Goal: Task Accomplishment & Management: Use online tool/utility

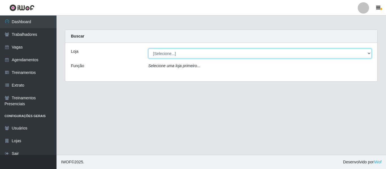
click at [157, 53] on select "[Selecione...] Varejão Supermercados" at bounding box center [260, 54] width 224 height 10
select select "237"
click at [148, 49] on select "[Selecione...] Varejão Supermercados" at bounding box center [260, 54] width 224 height 10
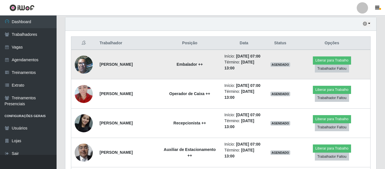
scroll to position [170, 0]
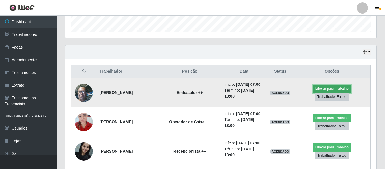
click at [319, 93] on button "Liberar para Trabalho" at bounding box center [332, 89] width 38 height 8
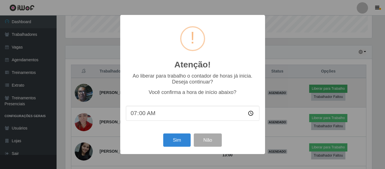
scroll to position [117, 308]
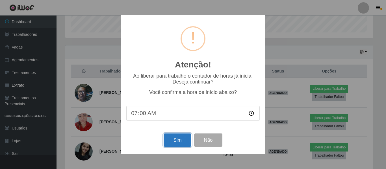
click at [175, 137] on button "Sim" at bounding box center [177, 140] width 27 height 13
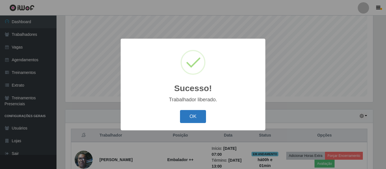
click at [186, 119] on button "OK" at bounding box center [193, 116] width 26 height 13
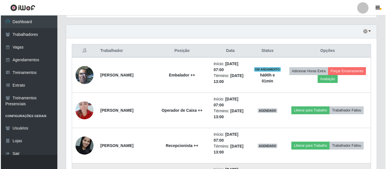
scroll to position [247, 0]
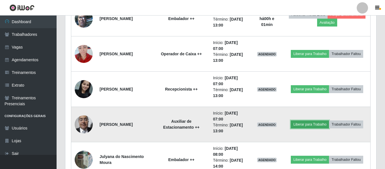
click at [300, 124] on button "Liberar para Trabalho" at bounding box center [310, 125] width 38 height 8
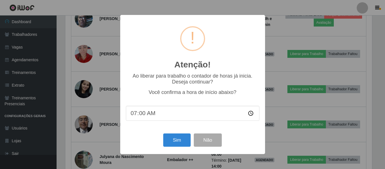
scroll to position [117, 308]
click at [177, 145] on button "Sim" at bounding box center [177, 140] width 27 height 13
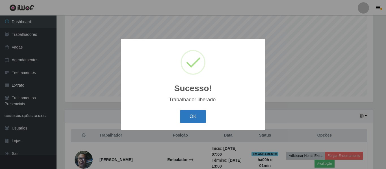
click at [202, 122] on button "OK" at bounding box center [193, 116] width 26 height 13
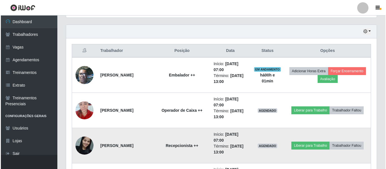
scroll to position [218, 0]
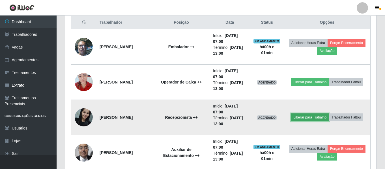
click at [306, 119] on button "Liberar para Trabalho" at bounding box center [310, 118] width 38 height 8
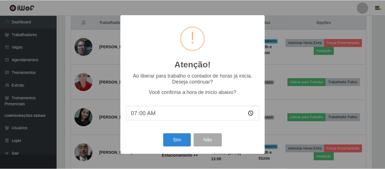
scroll to position [117, 308]
click at [179, 138] on button "Sim" at bounding box center [177, 140] width 27 height 13
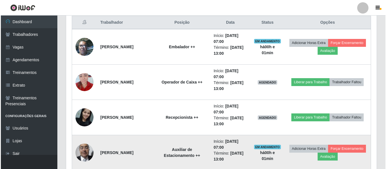
scroll to position [0, 0]
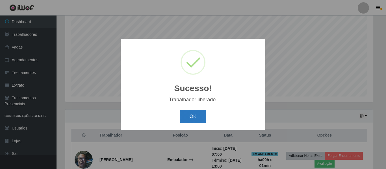
click at [185, 114] on button "OK" at bounding box center [193, 116] width 26 height 13
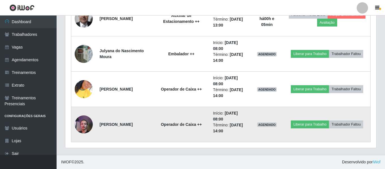
drag, startPoint x: 309, startPoint y: 98, endPoint x: 134, endPoint y: 114, distance: 175.8
click at [134, 114] on td "[PERSON_NAME]" at bounding box center [124, 124] width 57 height 35
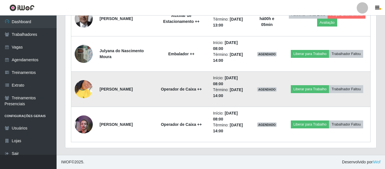
click at [173, 96] on td "Operador de Caixa ++" at bounding box center [181, 89] width 57 height 35
click at [86, 90] on img at bounding box center [84, 89] width 18 height 32
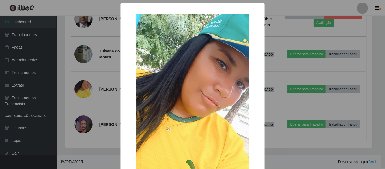
scroll to position [81, 0]
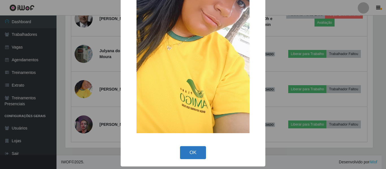
click at [195, 156] on button "OK" at bounding box center [193, 152] width 26 height 13
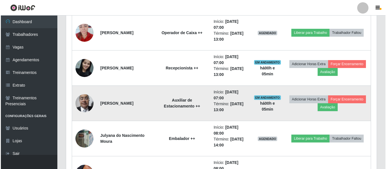
scroll to position [240, 0]
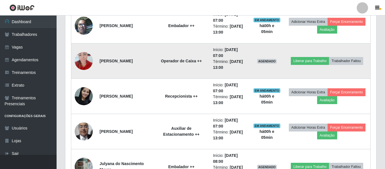
click at [82, 64] on img at bounding box center [84, 61] width 18 height 24
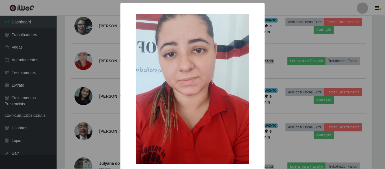
scroll to position [31, 0]
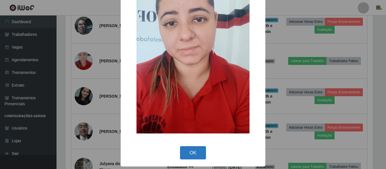
click at [195, 153] on button "OK" at bounding box center [193, 152] width 26 height 13
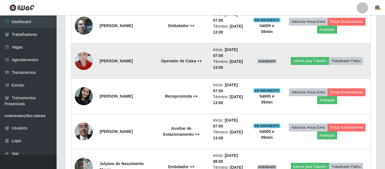
scroll to position [211, 0]
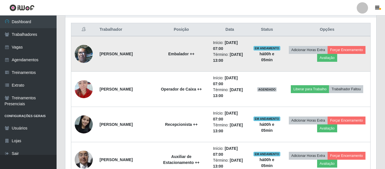
click at [81, 59] on img at bounding box center [84, 54] width 18 height 24
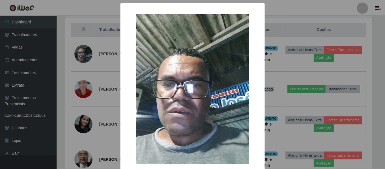
scroll to position [31, 0]
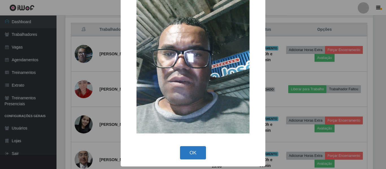
click at [198, 152] on button "OK" at bounding box center [193, 152] width 26 height 13
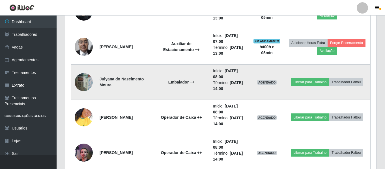
scroll to position [268, 0]
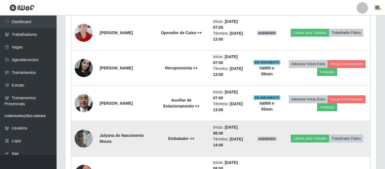
click at [79, 138] on img at bounding box center [84, 139] width 18 height 24
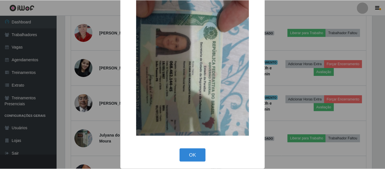
scroll to position [31, 0]
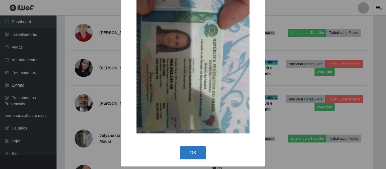
click at [190, 150] on button "OK" at bounding box center [193, 152] width 26 height 13
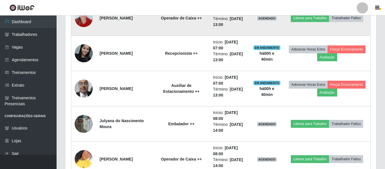
scroll to position [254, 0]
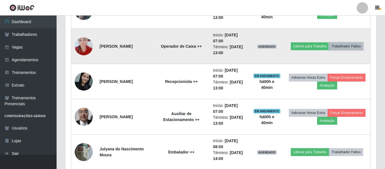
click at [338, 46] on button "Trabalhador Faltou" at bounding box center [346, 46] width 34 height 8
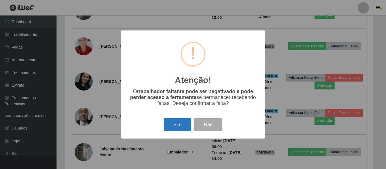
click at [176, 128] on button "Sim" at bounding box center [177, 124] width 27 height 13
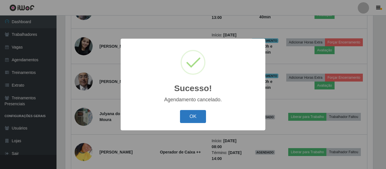
click at [186, 119] on button "OK" at bounding box center [193, 116] width 26 height 13
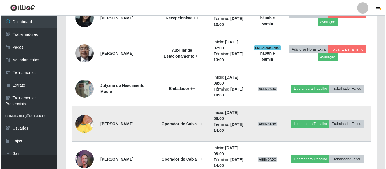
scroll to position [317, 0]
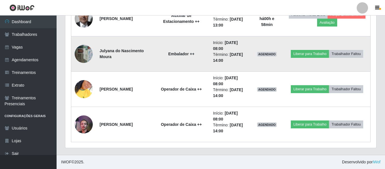
click at [83, 50] on img at bounding box center [84, 54] width 18 height 24
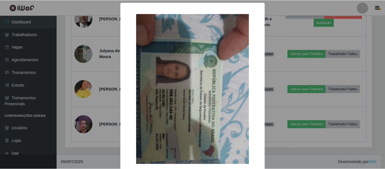
scroll to position [31, 0]
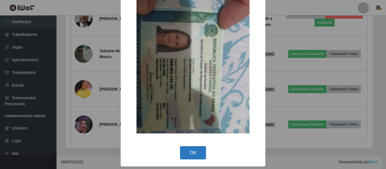
click at [198, 155] on button "OK" at bounding box center [193, 152] width 26 height 13
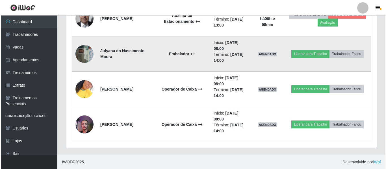
scroll to position [289, 0]
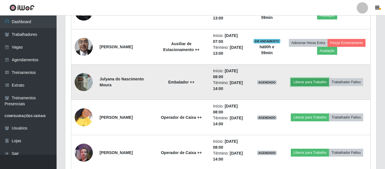
click at [308, 81] on button "Liberar para Trabalho" at bounding box center [310, 82] width 38 height 8
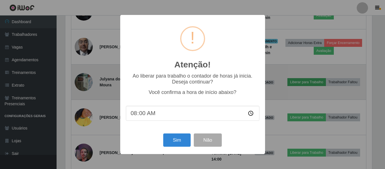
scroll to position [117, 308]
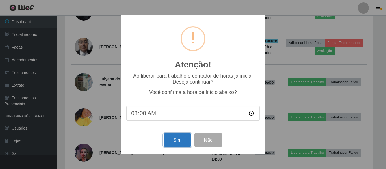
click at [172, 143] on button "Sim" at bounding box center [177, 140] width 27 height 13
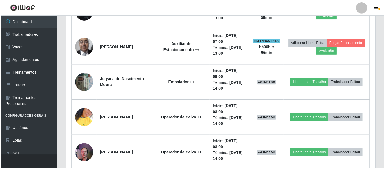
scroll to position [105, 0]
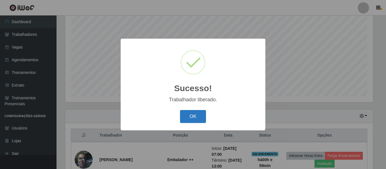
click at [197, 112] on button "OK" at bounding box center [193, 116] width 26 height 13
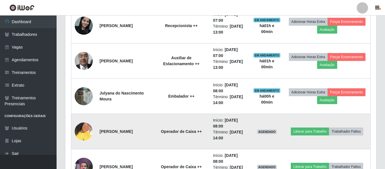
scroll to position [317, 0]
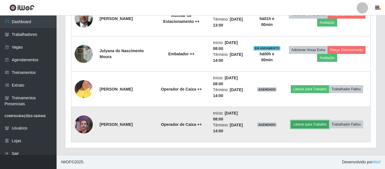
click at [309, 123] on button "Liberar para Trabalho" at bounding box center [310, 125] width 38 height 8
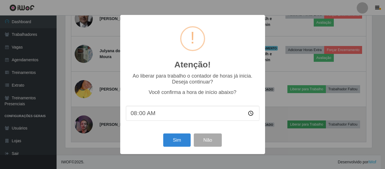
scroll to position [117, 308]
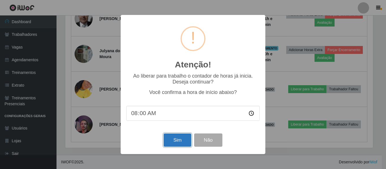
click at [179, 143] on button "Sim" at bounding box center [177, 140] width 27 height 13
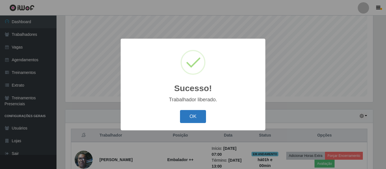
click at [192, 117] on button "OK" at bounding box center [193, 116] width 26 height 13
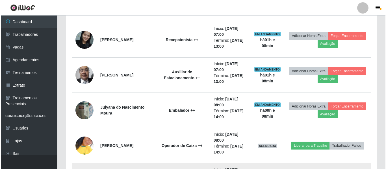
scroll to position [317, 0]
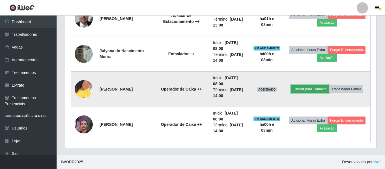
click at [311, 88] on button "Liberar para Trabalho" at bounding box center [310, 89] width 38 height 8
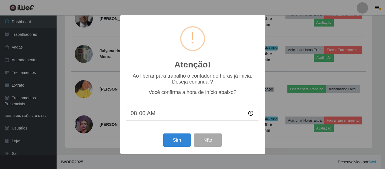
scroll to position [117, 308]
click at [178, 142] on button "Sim" at bounding box center [177, 140] width 27 height 13
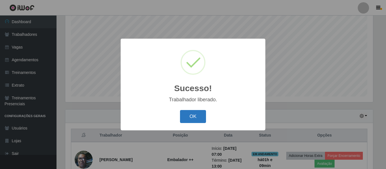
click at [196, 119] on button "OK" at bounding box center [193, 116] width 26 height 13
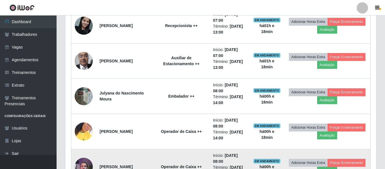
scroll to position [317, 0]
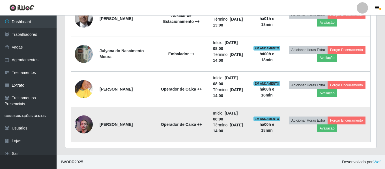
click at [83, 131] on img at bounding box center [84, 124] width 18 height 24
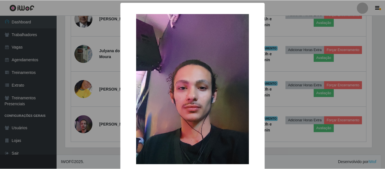
scroll to position [31, 0]
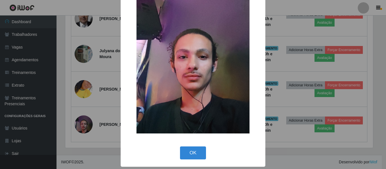
click at [185, 152] on button "OK" at bounding box center [193, 153] width 26 height 13
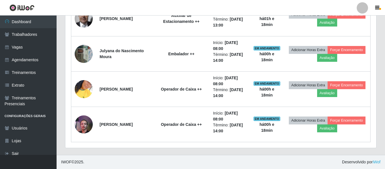
scroll to position [117, 311]
